Goal: Task Accomplishment & Management: Use online tool/utility

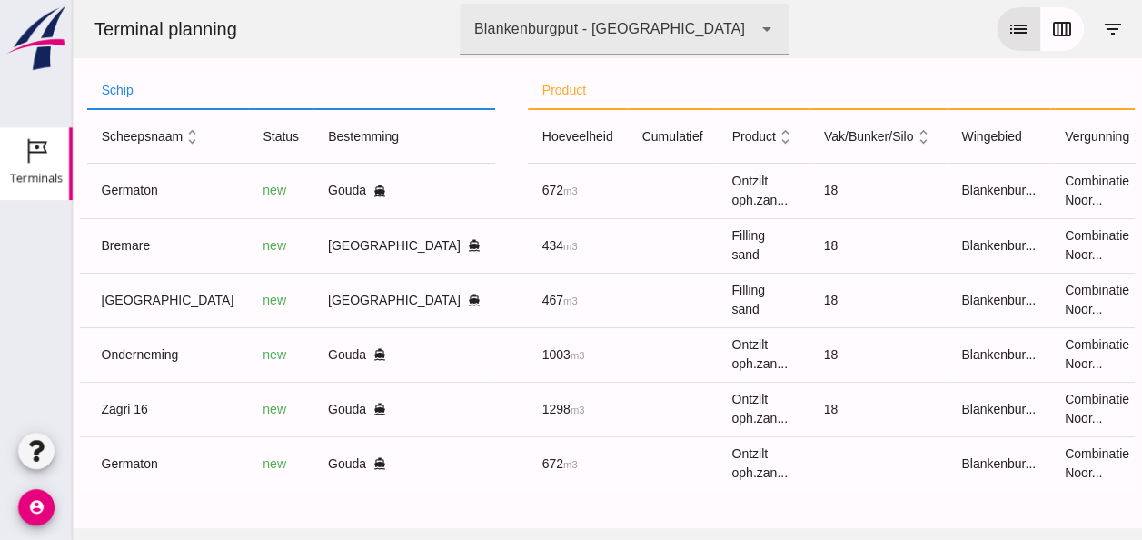
scroll to position [0, 461]
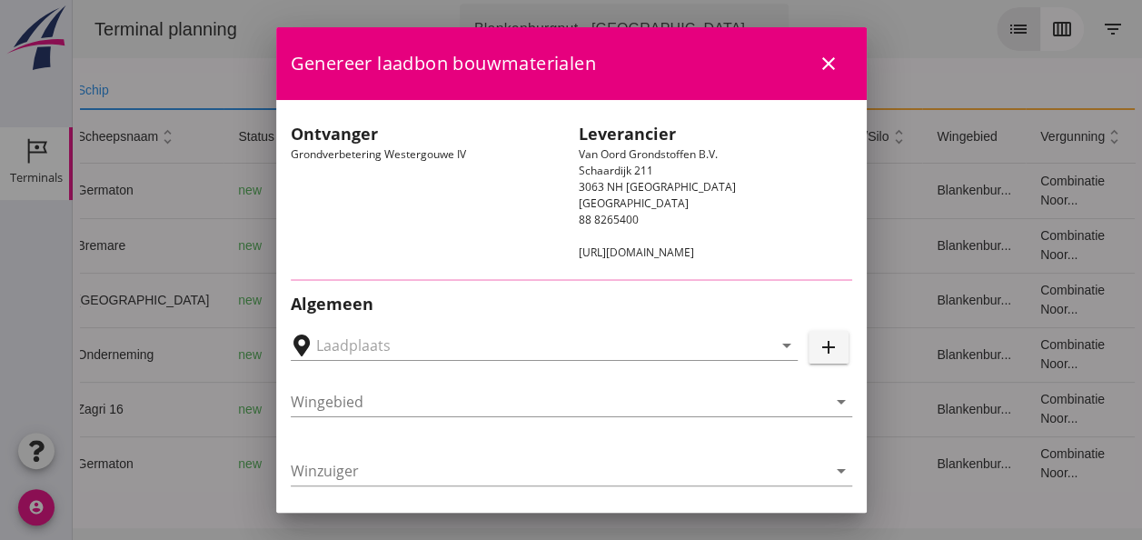
type input "Loswal Fa. J. Bos&Zonen, [GEOGRAPHIC_DATA]"
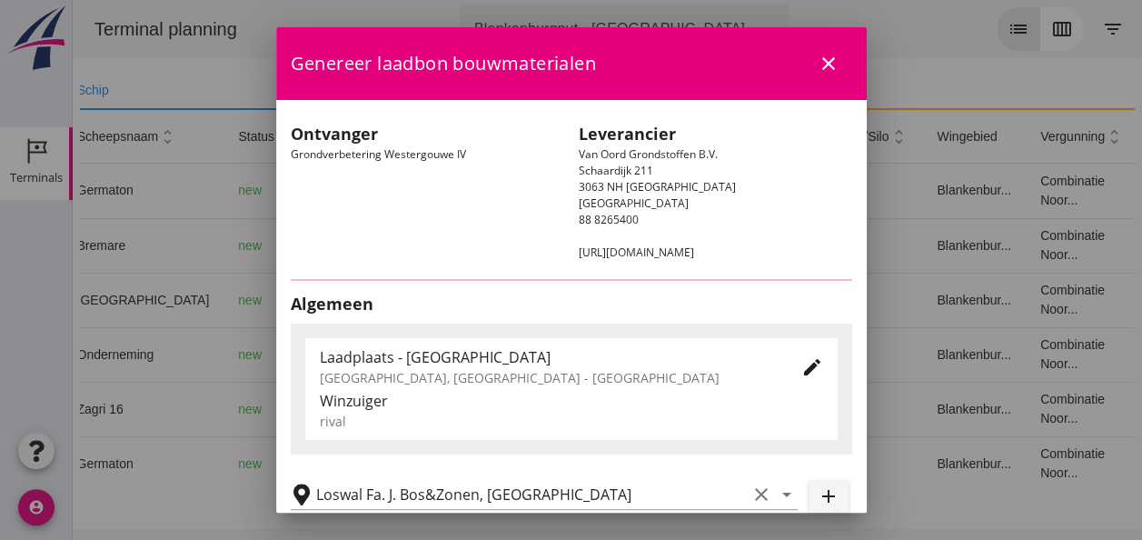
type input "Germaton"
type input "[PERSON_NAME]"
type input "Ontzilt oph.zand [75] (6120)"
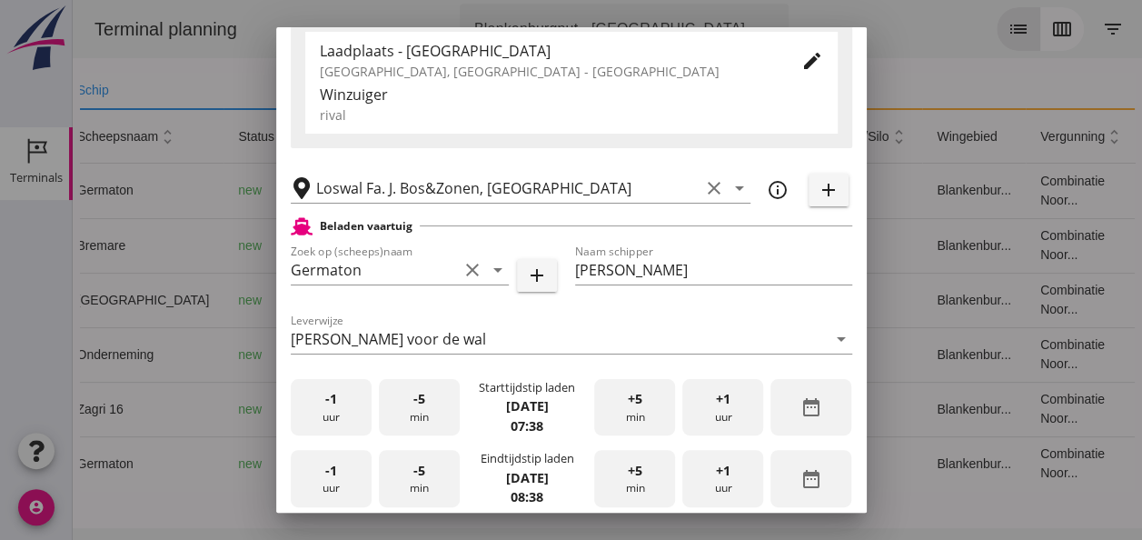
scroll to position [454, 0]
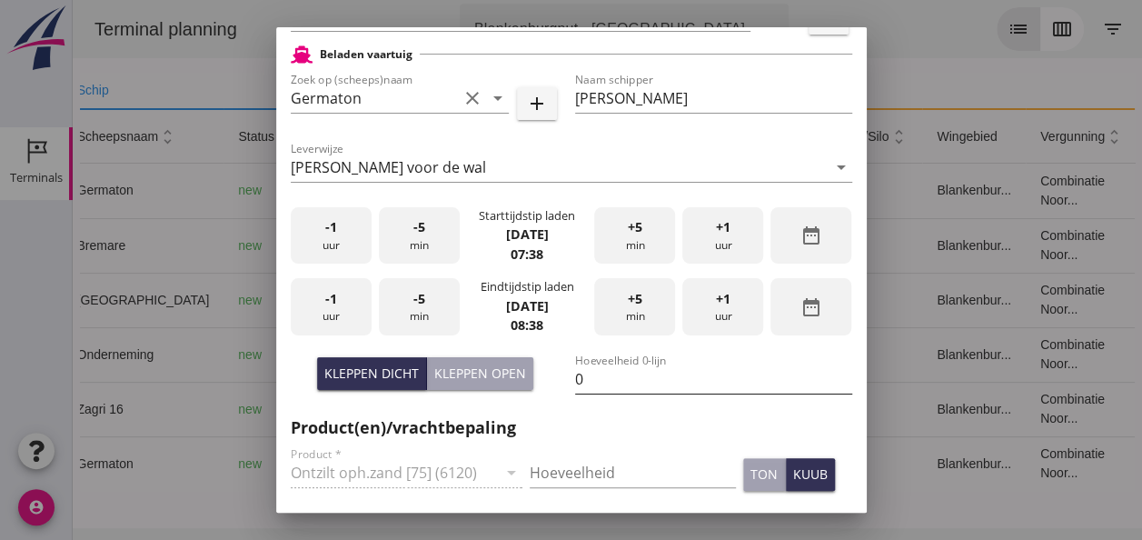
click at [591, 383] on input "0" at bounding box center [713, 378] width 277 height 29
type input "672"
click at [414, 233] on span "-5" at bounding box center [419, 227] width 12 height 20
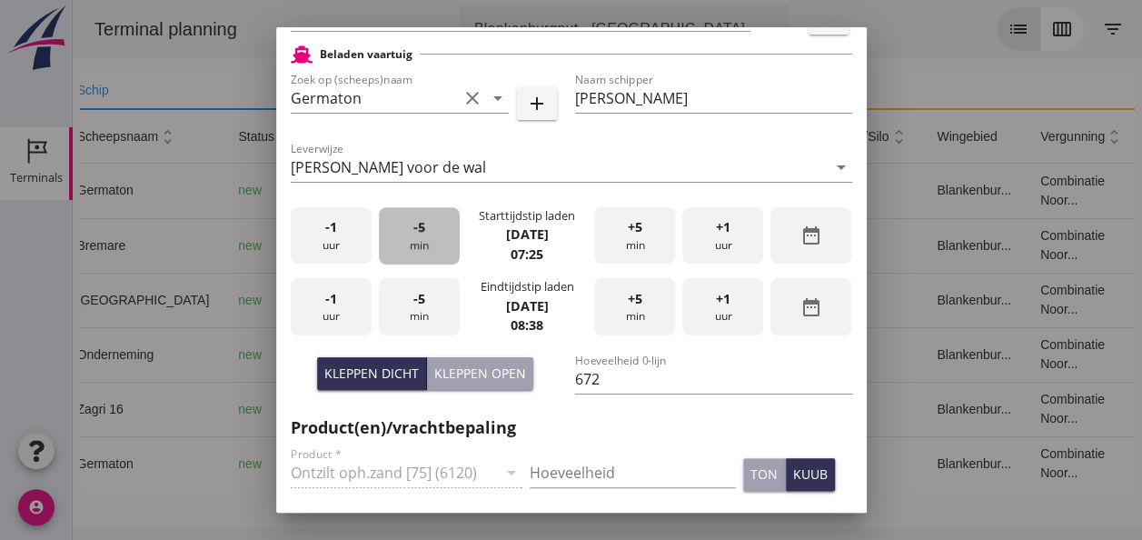
click at [414, 233] on span "-5" at bounding box center [419, 227] width 12 height 20
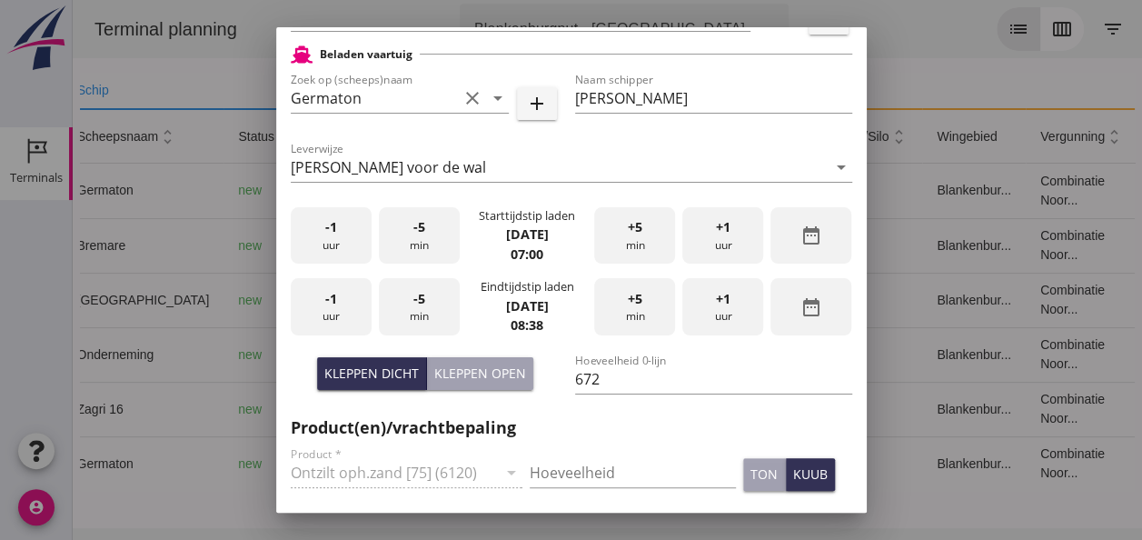
drag, startPoint x: 334, startPoint y: 309, endPoint x: 353, endPoint y: 304, distance: 18.7
click at [334, 308] on div "-1 uur" at bounding box center [331, 306] width 81 height 57
click at [406, 296] on div "-5 min" at bounding box center [419, 306] width 81 height 57
click at [585, 467] on input "Hoeveelheid" at bounding box center [633, 472] width 206 height 29
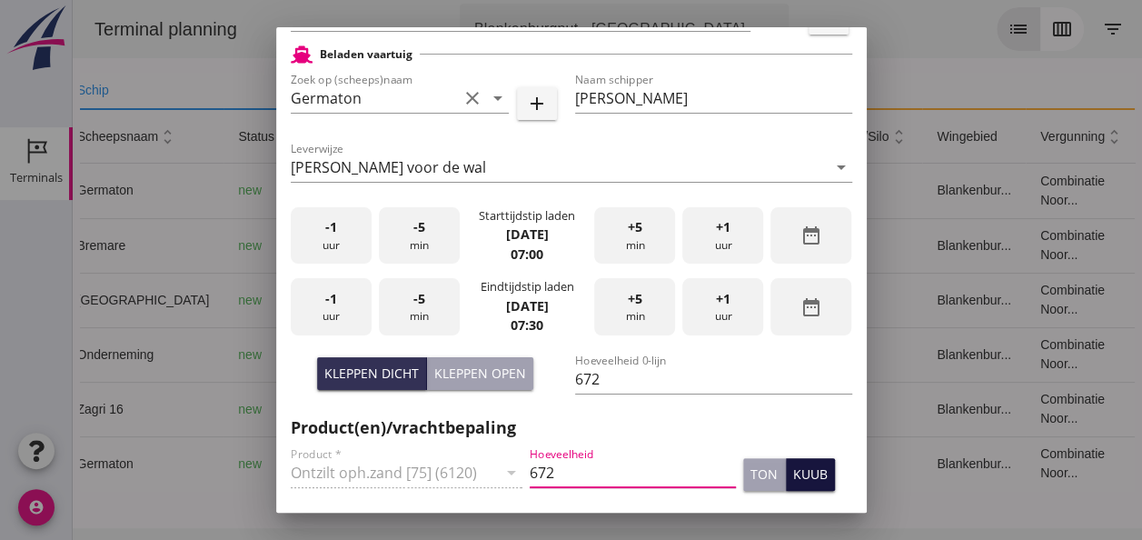
type input "672"
click at [793, 469] on div "kuub" at bounding box center [810, 473] width 35 height 19
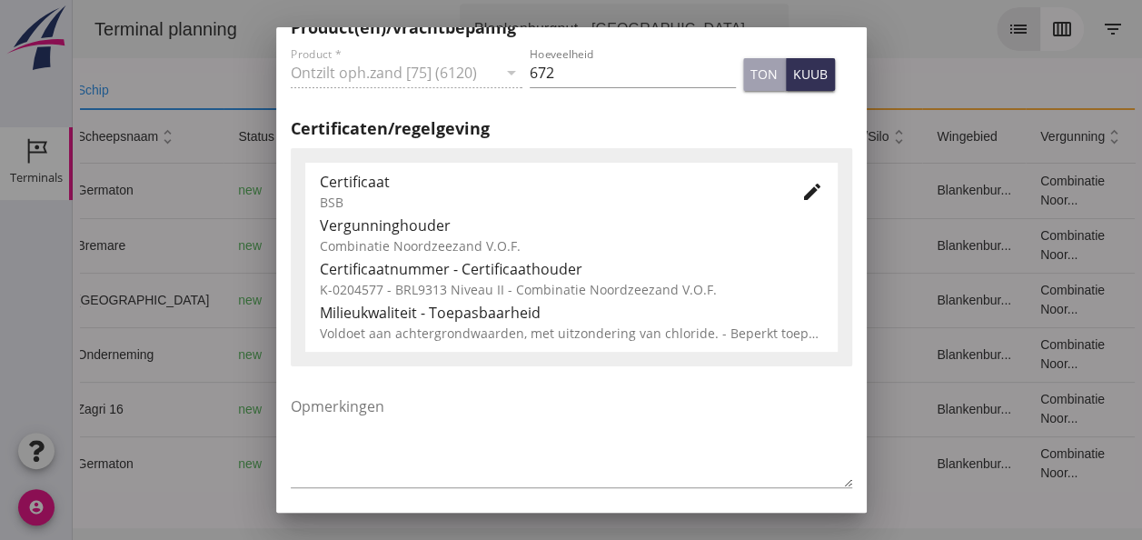
scroll to position [909, 0]
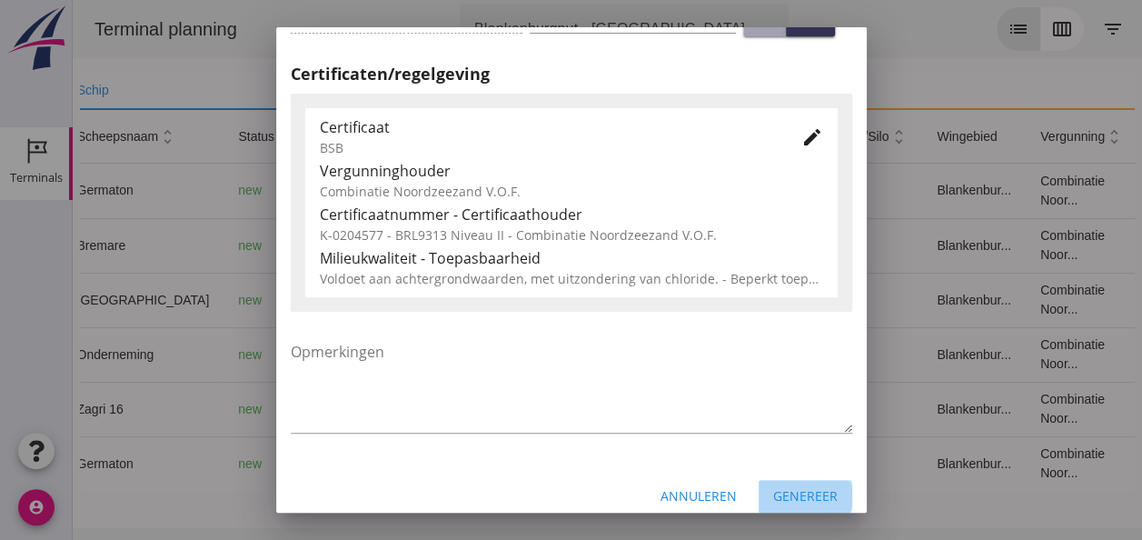
click at [796, 495] on div "Genereer" at bounding box center [805, 495] width 65 height 19
